Goal: Task Accomplishment & Management: Use online tool/utility

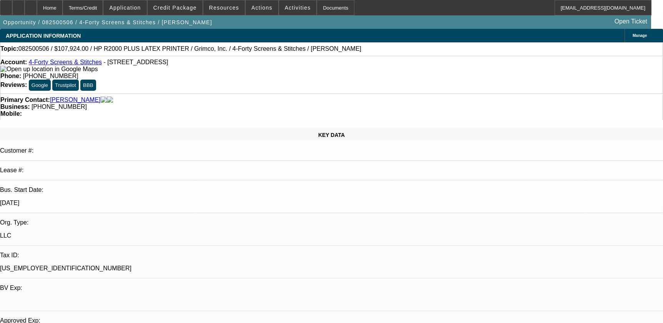
select select "0"
select select "0.1"
select select "4"
select select "0"
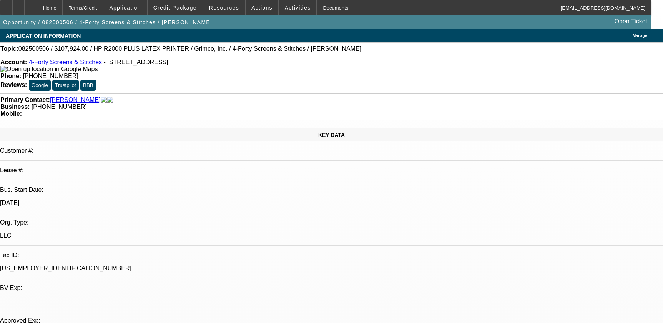
select select "0"
select select "0.1"
select select "4"
drag, startPoint x: 244, startPoint y: 63, endPoint x: 287, endPoint y: 61, distance: 42.7
click at [287, 73] on div "Phone: (318) 447-6887" at bounding box center [331, 76] width 662 height 7
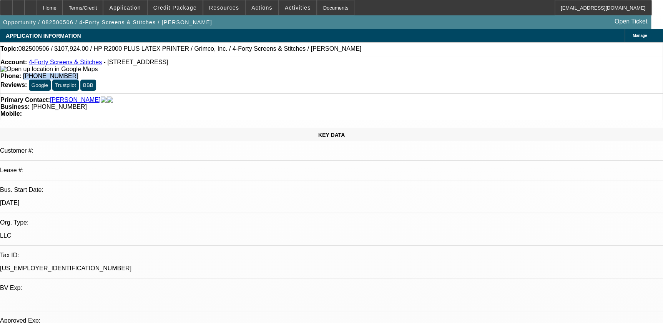
copy span "[PHONE_NUMBER]"
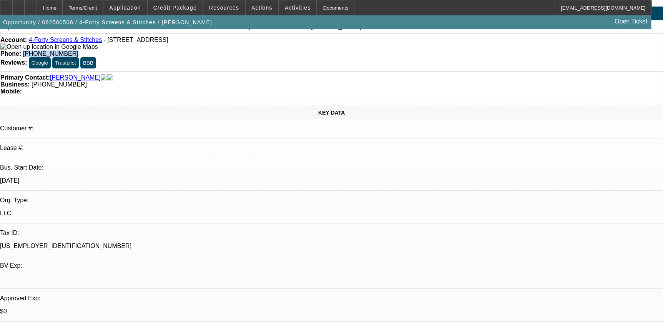
scroll to position [279, 0]
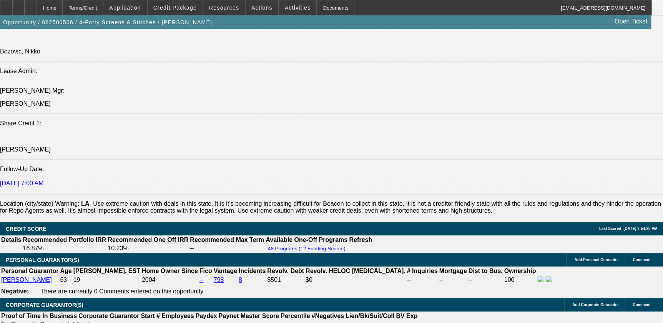
scroll to position [978, 0]
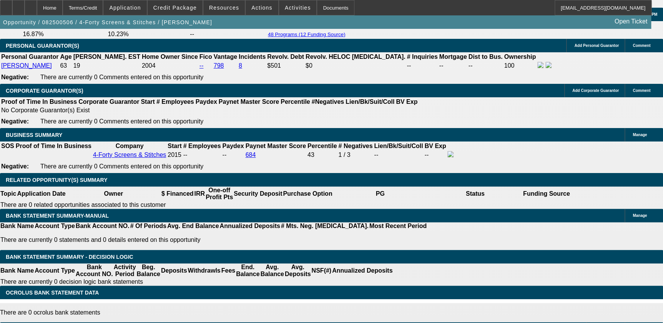
scroll to position [1152, 0]
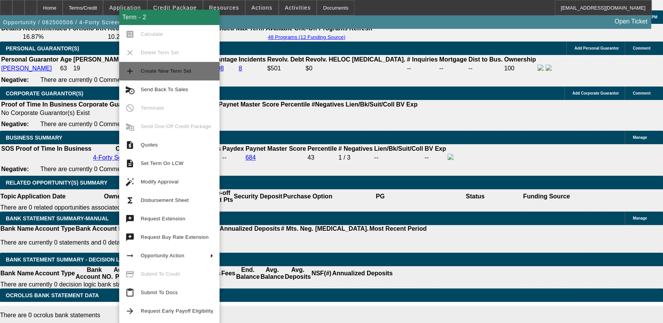
click at [172, 73] on span "Create New Term Set" at bounding box center [166, 71] width 51 height 6
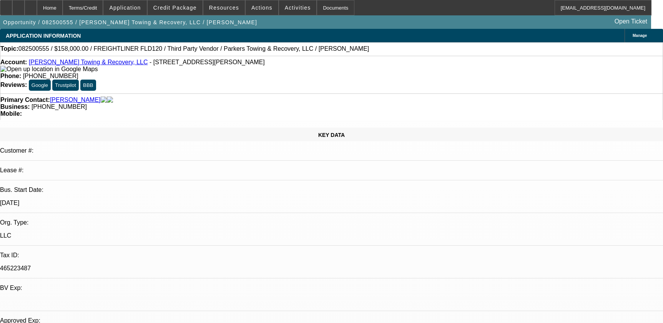
select select "0"
select select "0.1"
select select "4"
select select "0"
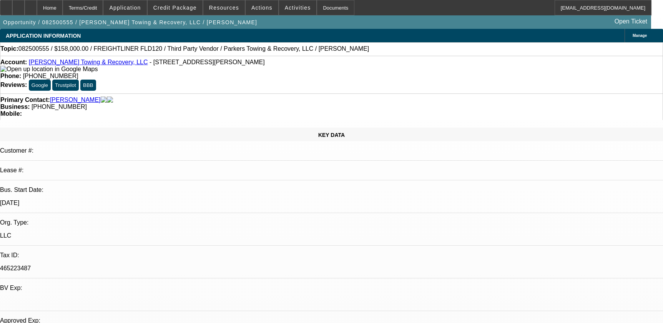
select select "2"
select select "0.1"
select select "4"
select select "0"
select select "2"
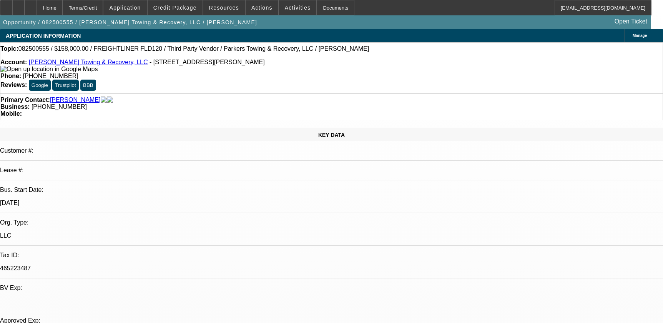
select select "0.1"
select select "4"
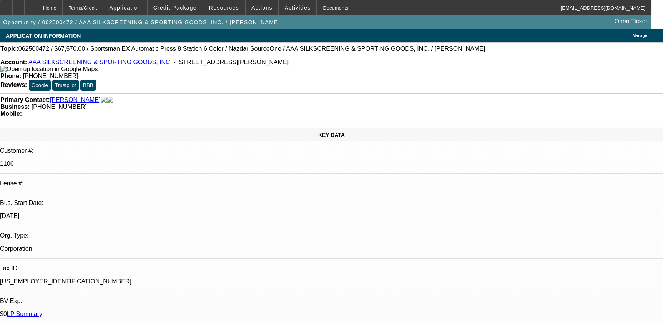
select select "0"
select select "5"
select select "0"
select select "6"
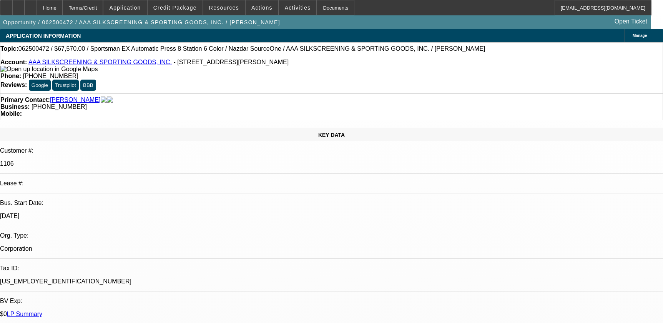
select select "0.1"
select select "2"
select select "0.1"
select select "4"
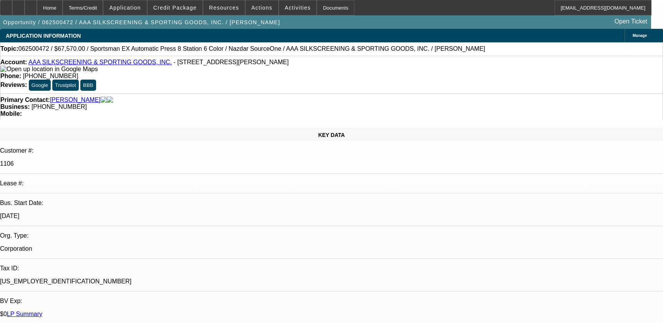
select select "0"
select select "2"
select select "0.1"
select select "4"
select select "0"
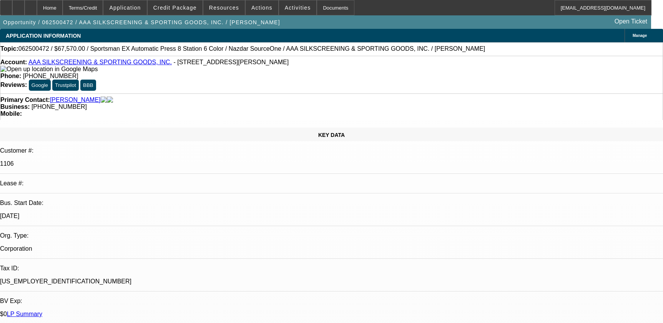
select select "2"
select select "0.1"
select select "4"
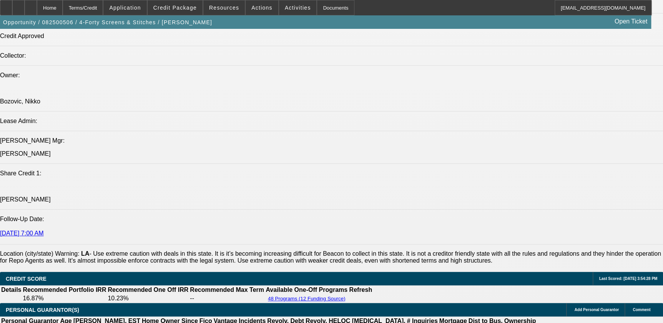
select select "0"
select select "0.1"
select select "0"
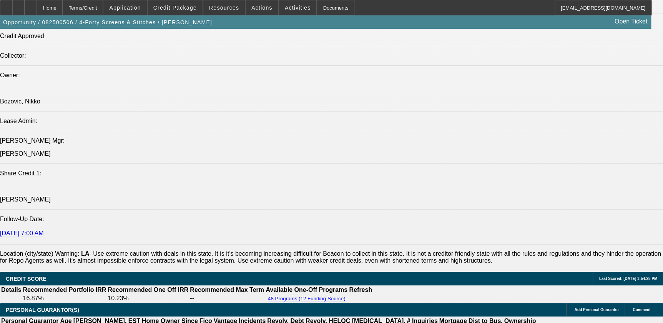
select select "0.1"
select select "0"
select select "0.1"
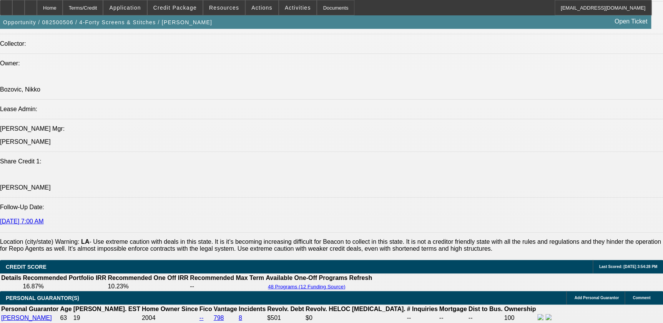
select select "1"
select select "4"
select select "1"
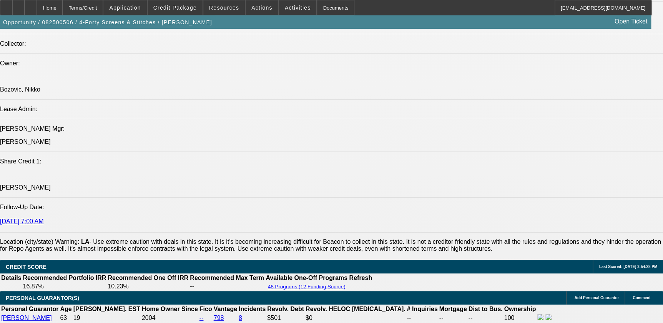
select select "4"
select select "1"
select select "4"
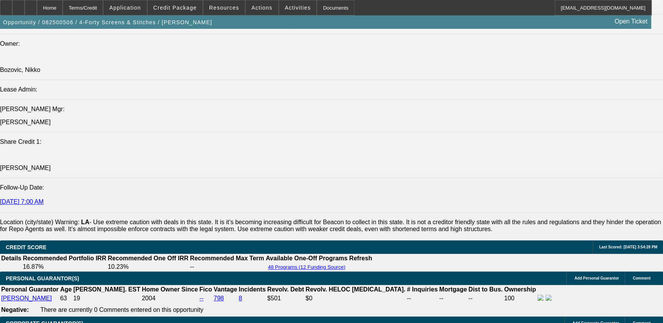
scroll to position [1113, 0]
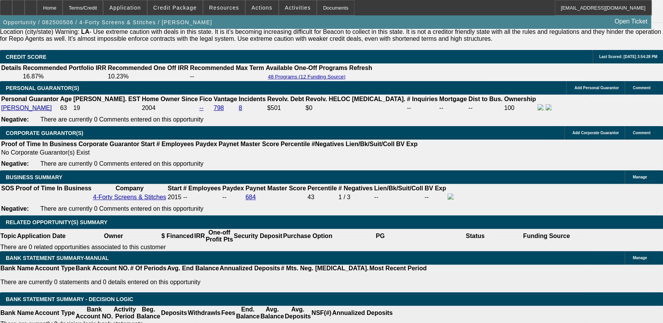
type input "UNKNOWN"
type input "7.9"
type input "$2,183.15"
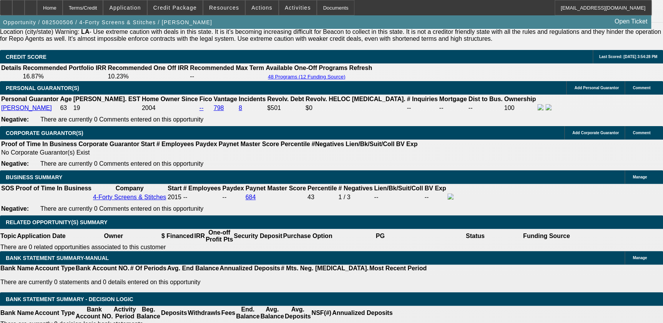
type input "7.9"
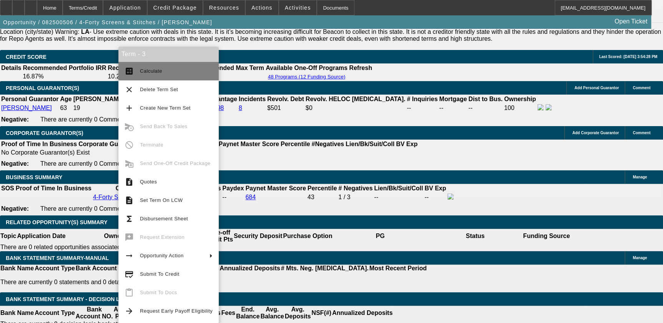
click at [163, 71] on span "Calculate" at bounding box center [176, 70] width 73 height 9
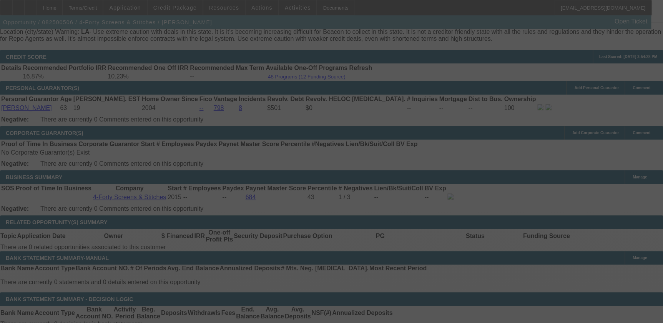
select select "0"
select select "0.1"
select select "4"
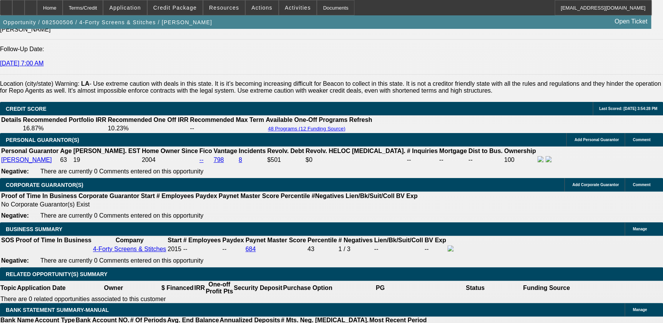
scroll to position [1008, 0]
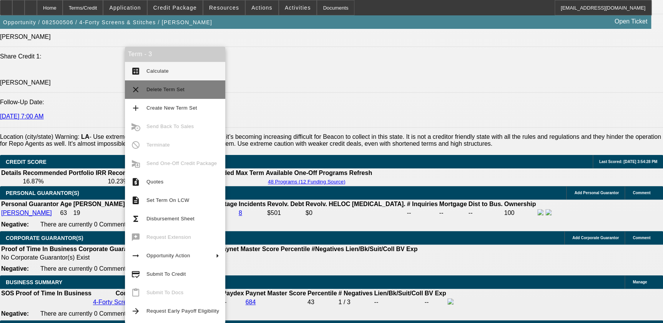
click at [173, 86] on span "Delete Term Set" at bounding box center [182, 89] width 73 height 9
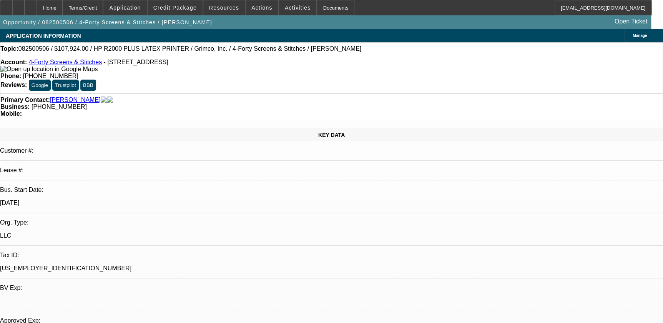
select select "0"
select select "0.1"
select select "0"
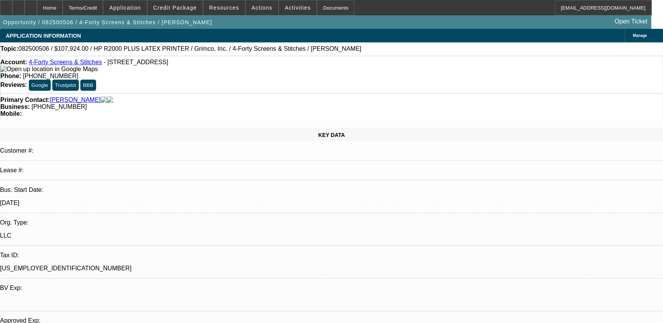
select select "0.1"
select select "1"
select select "4"
select select "1"
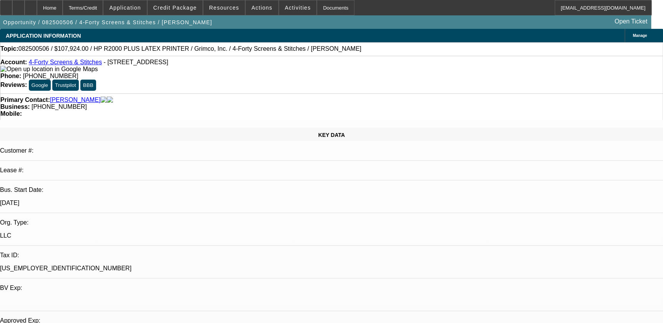
select select "1"
select select "4"
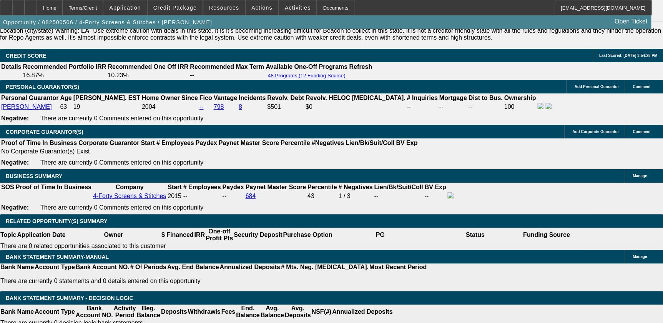
scroll to position [1118, 0]
